Goal: Check status: Check status

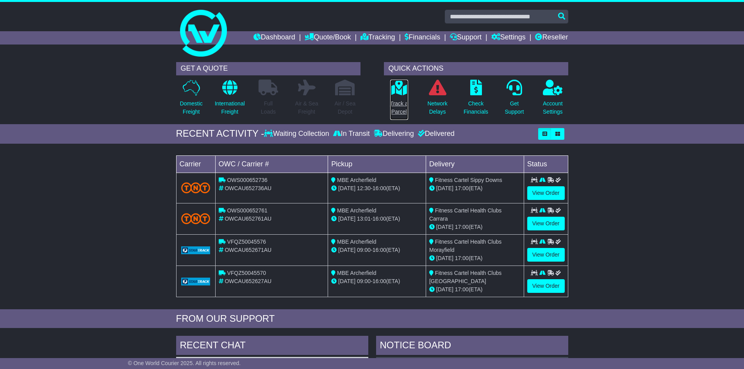
click at [399, 104] on p "Track a Parcel" at bounding box center [399, 108] width 18 height 16
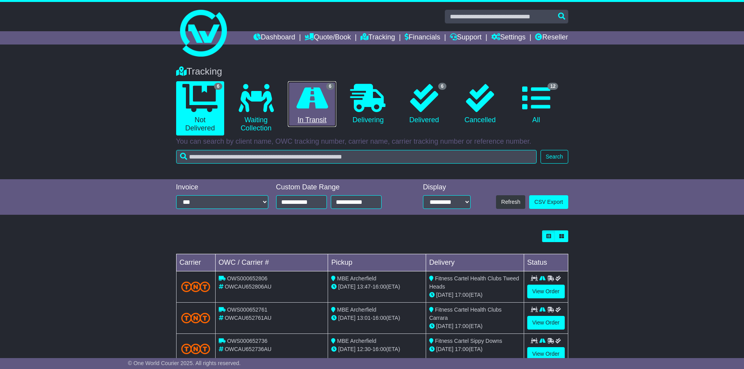
click at [312, 102] on icon at bounding box center [313, 98] width 32 height 28
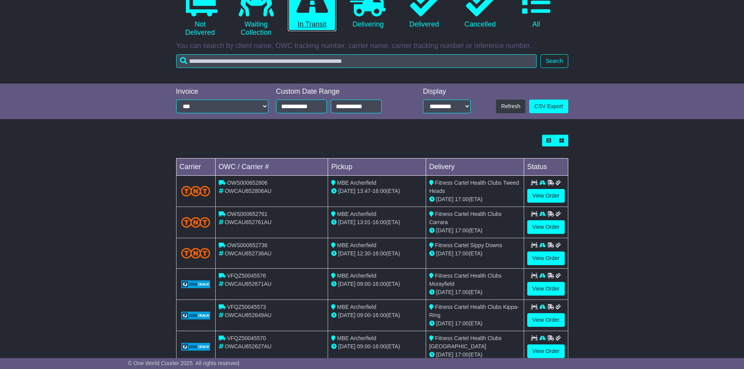
scroll to position [117, 0]
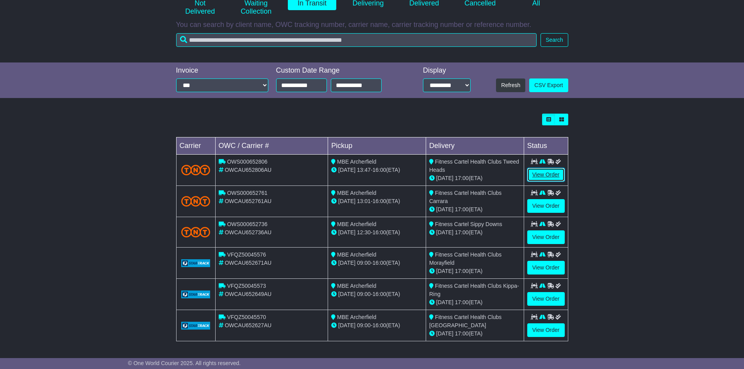
click at [545, 177] on link "View Order" at bounding box center [546, 175] width 38 height 14
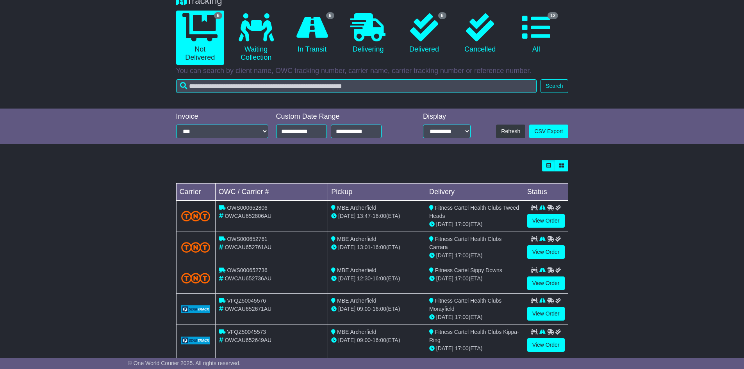
scroll to position [117, 0]
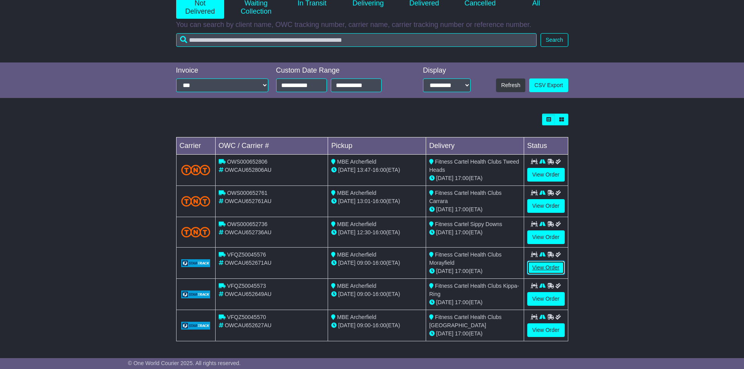
click at [547, 268] on link "View Order" at bounding box center [546, 268] width 38 height 14
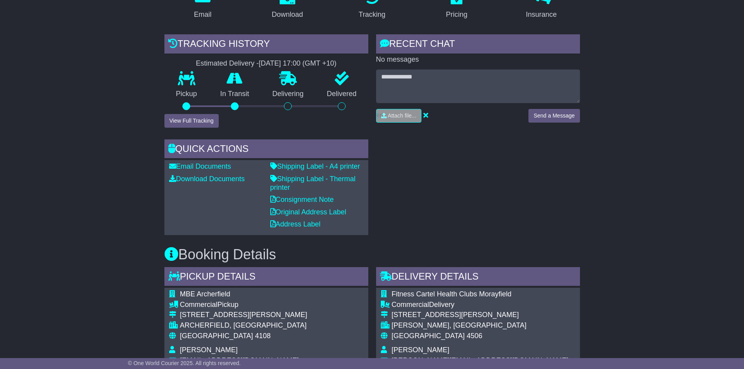
scroll to position [173, 0]
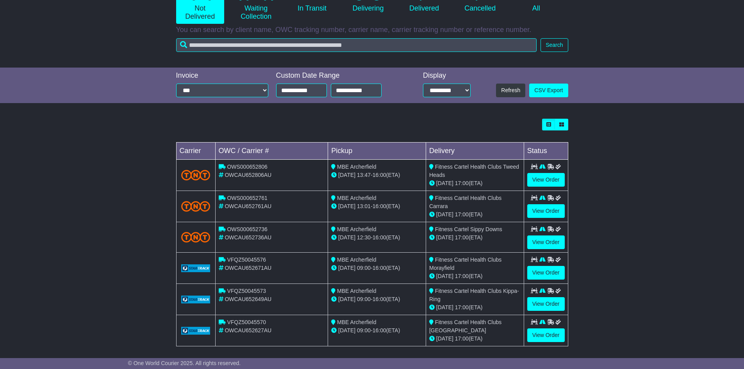
scroll to position [117, 0]
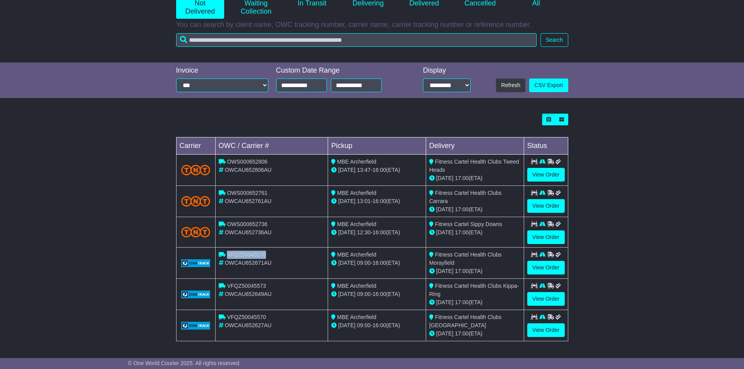
drag, startPoint x: 274, startPoint y: 254, endPoint x: 227, endPoint y: 253, distance: 46.1
click at [227, 253] on div "VFQZ50045576" at bounding box center [272, 255] width 106 height 8
copy span "VFQZ50045576"
